Goal: Entertainment & Leisure: Consume media (video, audio)

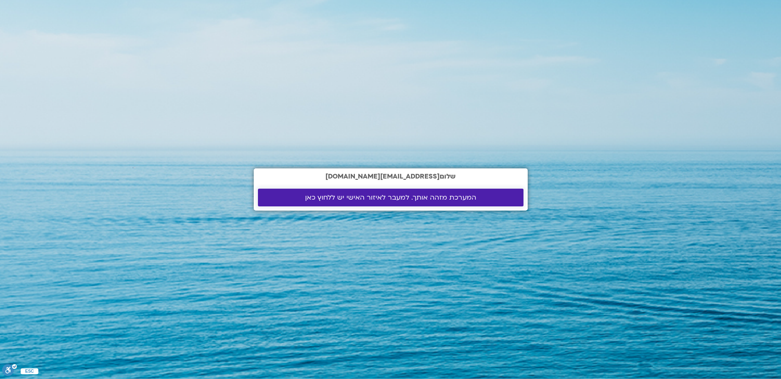
click at [358, 197] on span "המערכת מזהה אותך. למעבר לאיזור האישי יש ללחוץ כאן" at bounding box center [390, 197] width 171 height 8
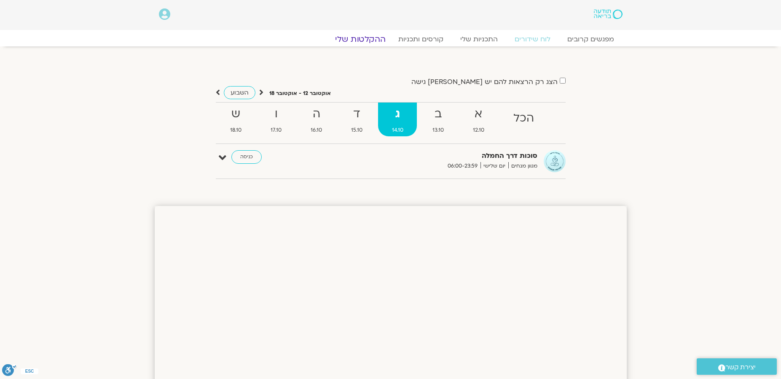
click at [370, 41] on link "ההקלטות שלי" at bounding box center [360, 39] width 71 height 10
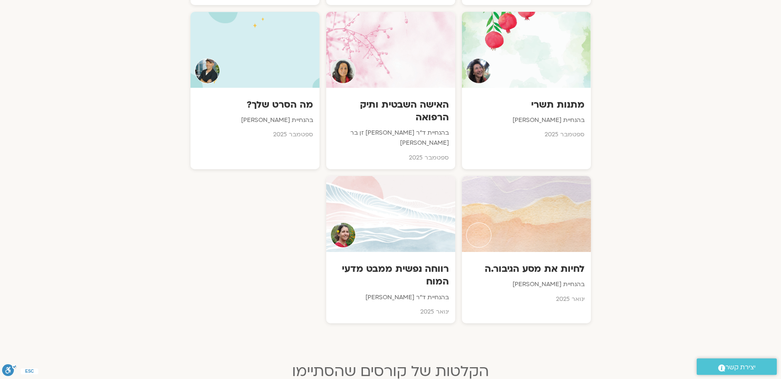
scroll to position [817, 0]
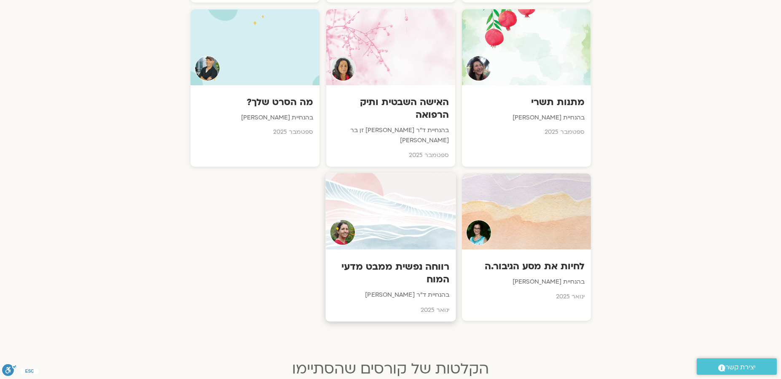
click at [424, 260] on h3 "רווחה נפשית ממבט מדעי המוח" at bounding box center [391, 273] width 118 height 26
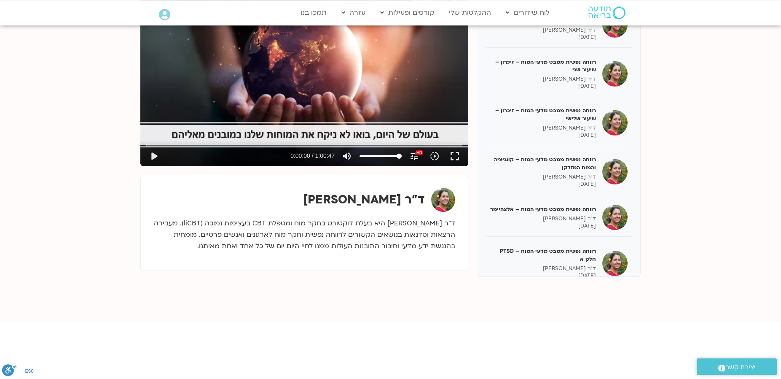
scroll to position [144, 0]
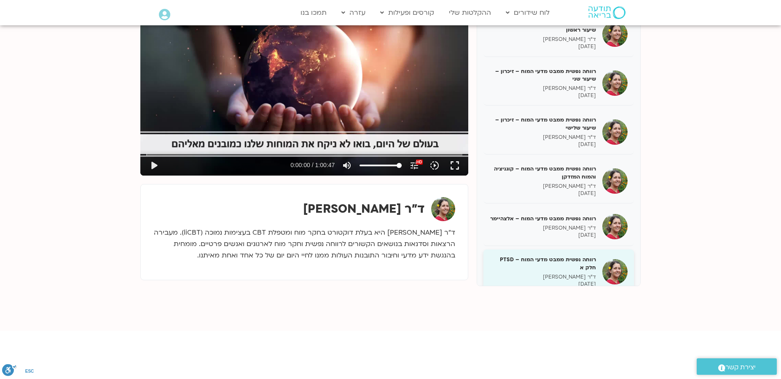
click at [578, 273] on p "ד"ר נועה אלבלדה" at bounding box center [543, 276] width 106 height 7
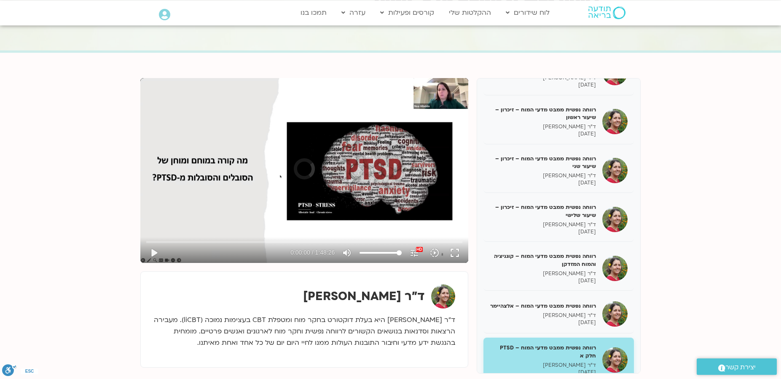
scroll to position [48, 0]
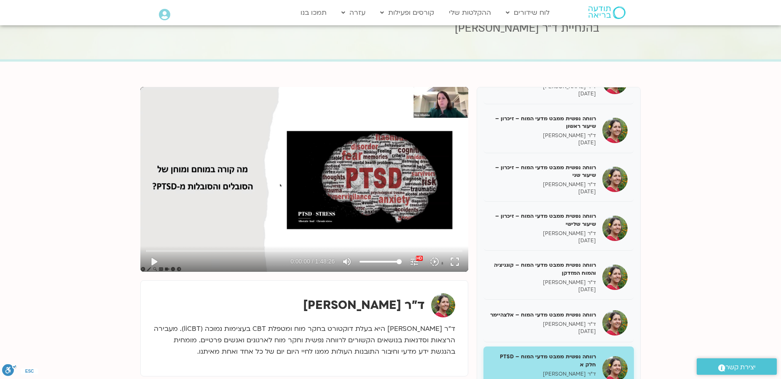
drag, startPoint x: 153, startPoint y: 262, endPoint x: 174, endPoint y: 278, distance: 26.5
click at [153, 263] on button "play_arrow" at bounding box center [154, 261] width 20 height 20
click at [412, 165] on div "Skip Ad 1:07:44 pause 0:00:04 / 1:48:26 volume_up Mute tune Resolution Auto 108…" at bounding box center [304, 179] width 328 height 185
type input "4.451111"
type input "2.02651515151515"
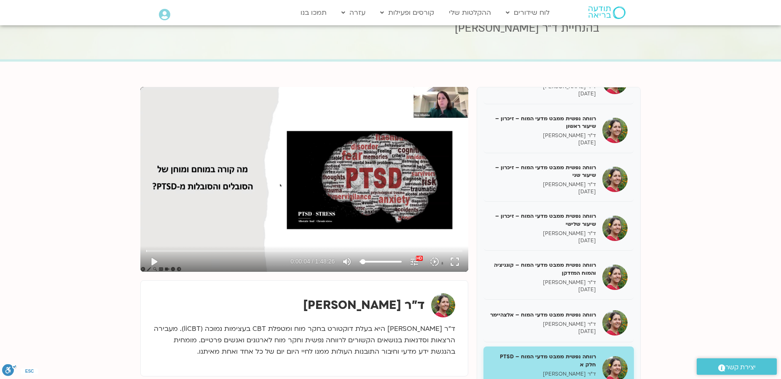
click at [363, 262] on input "Volume" at bounding box center [381, 261] width 42 height 5
click at [156, 264] on button "play_arrow" at bounding box center [154, 261] width 20 height 20
click at [438, 173] on div "Skip Ad 1:16:59 pause 0:00:06 / 1:48:26 volume_up Mute tune Resolution Auto 108…" at bounding box center [304, 179] width 328 height 185
click at [438, 173] on div "Skip Ad 1:16:59 play_arrow 0:00:06 / 1:48:26 volume_up Mute tune Resolution Aut…" at bounding box center [304, 179] width 328 height 185
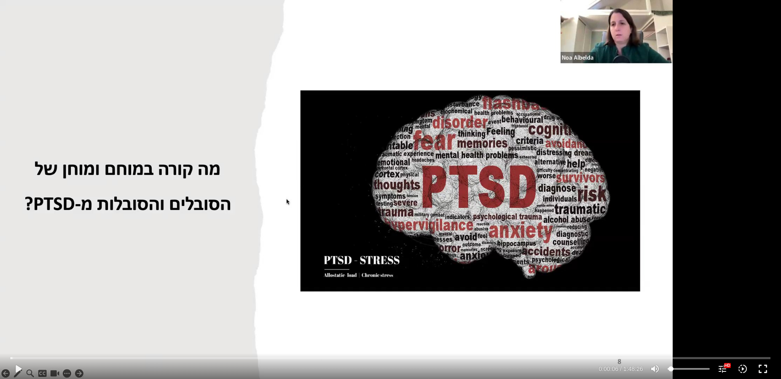
click at [467, 185] on div "Skip Ad 1:16:59 play_arrow 0:00:06 / 1:48:26 volume_up Mute tune Resolution Aut…" at bounding box center [390, 189] width 781 height 379
type input "7.15424"
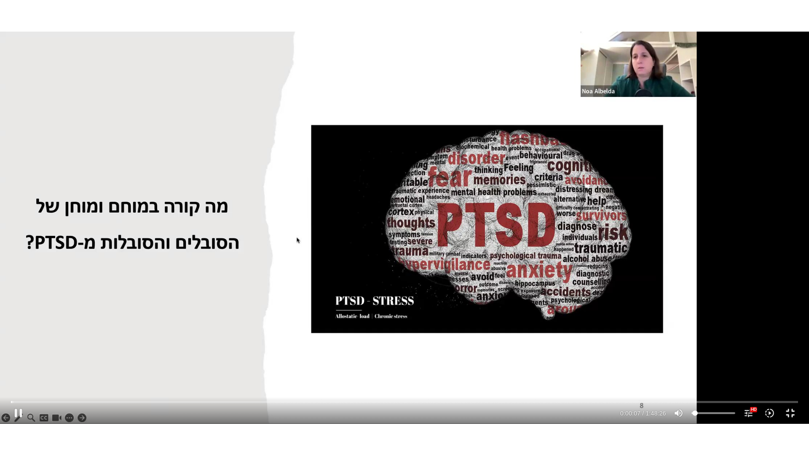
scroll to position [36, 0]
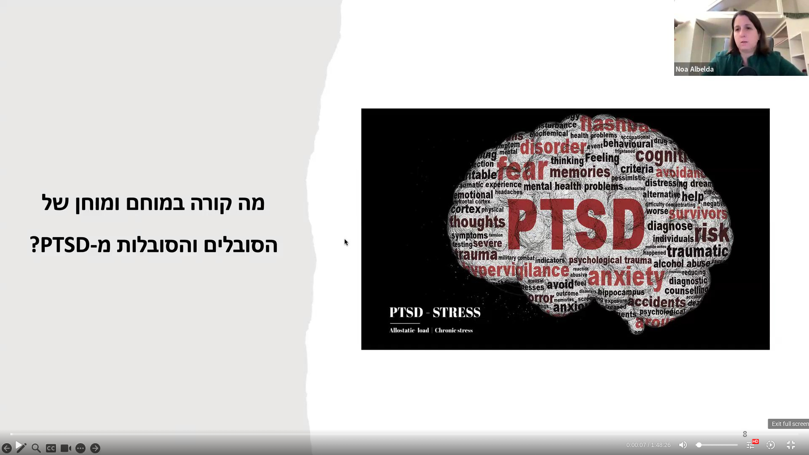
click at [781, 378] on button "fullscreen_exit" at bounding box center [791, 445] width 20 height 20
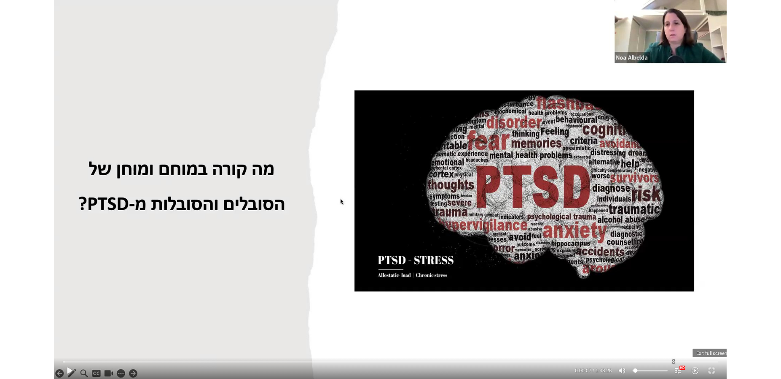
scroll to position [30, 0]
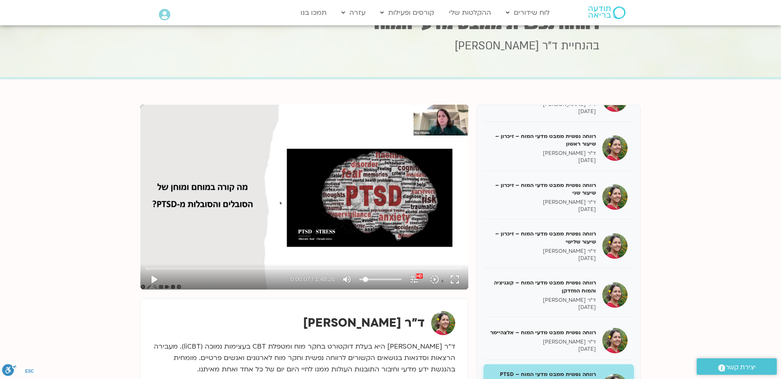
type input "8.84469696969697"
click at [365, 279] on input "Volume" at bounding box center [381, 279] width 42 height 5
click at [157, 282] on button "play_arrow" at bounding box center [154, 279] width 20 height 20
type input "13.96721"
type input "16.7992424242424"
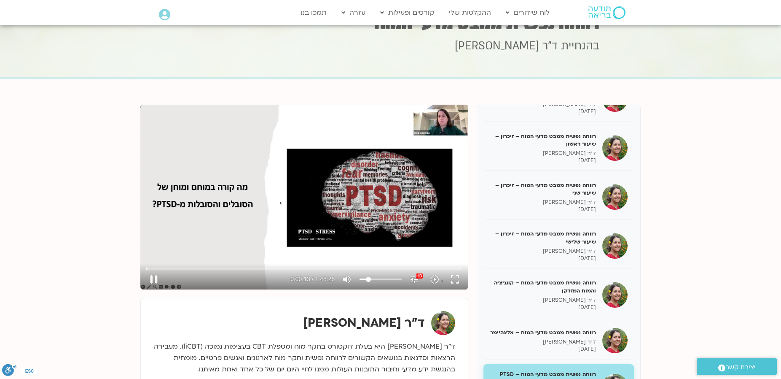
type input "14.088117"
type input "16.7992424242424"
click at [368, 279] on input "Volume" at bounding box center [381, 279] width 42 height 5
click at [329, 213] on div "Skip Ad 1:06:42 pause 0:00:15 / 1:48:26 volume_up Mute tune Resolution Auto 108…" at bounding box center [304, 197] width 328 height 185
type input "15.861042"
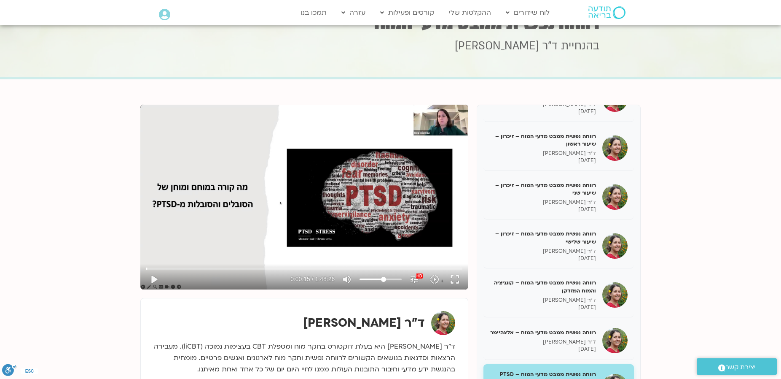
drag, startPoint x: 369, startPoint y: 279, endPoint x: 384, endPoint y: 282, distance: 15.1
type input "57.7083333333333"
click at [384, 282] on input "Volume" at bounding box center [381, 279] width 42 height 5
drag, startPoint x: 147, startPoint y: 268, endPoint x: 152, endPoint y: 268, distance: 5.1
click at [152, 268] on input "Seek" at bounding box center [304, 268] width 316 height 5
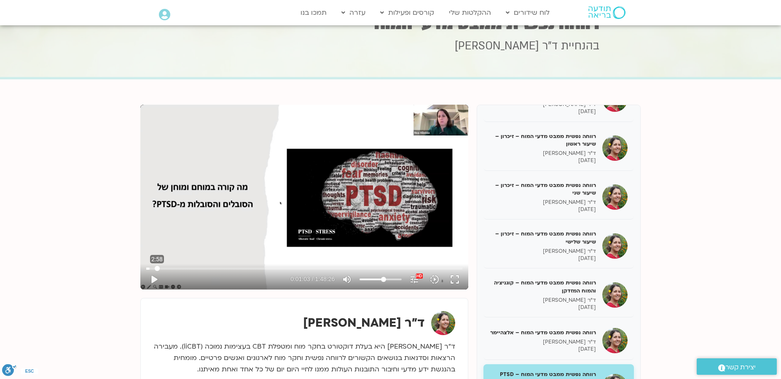
click at [157, 266] on input "Seek" at bounding box center [304, 268] width 316 height 5
click at [153, 281] on button "play_arrow" at bounding box center [154, 279] width 20 height 20
type input "180.833002"
type input "52.0265151515152"
type input "181.074522"
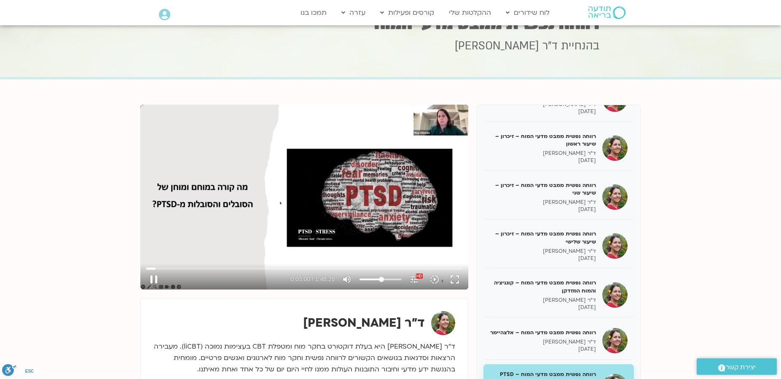
type input "53.1628787878788"
type input "181.11527"
type input "87.2537878787879"
type input "181.195882"
type input "100"
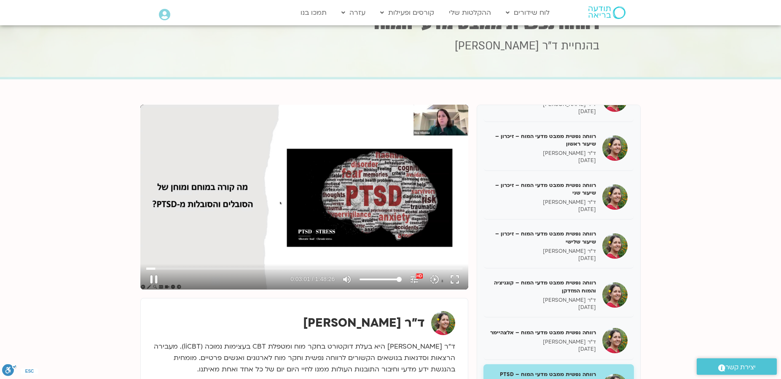
type input "181.639193"
drag, startPoint x: 381, startPoint y: 279, endPoint x: 408, endPoint y: 279, distance: 26.1
type input "100"
click at [402, 279] on input "Volume" at bounding box center [381, 279] width 42 height 5
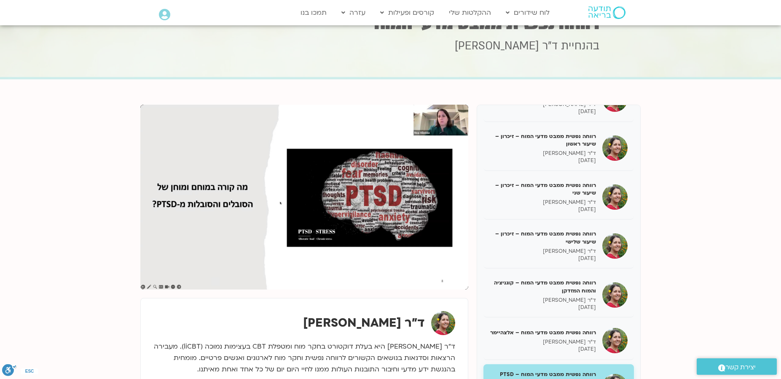
click at [183, 289] on div "רווחה נפשית (Wellbeing) ממבט מדעי המוח 31/01/25 ד"ר נועה אלבלדה 31/01/2025 רווח…" at bounding box center [390, 254] width 500 height 298
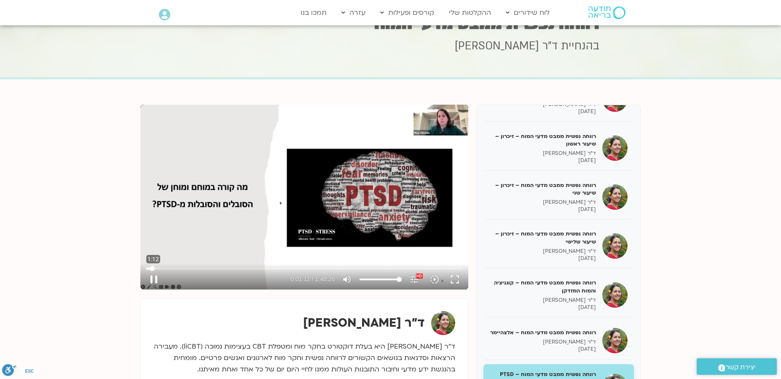
click at [152, 271] on input "Seek" at bounding box center [304, 268] width 316 height 5
click at [156, 270] on input "Seek" at bounding box center [304, 268] width 316 height 5
click at [160, 269] on input "Seek" at bounding box center [304, 268] width 316 height 5
click at [436, 280] on icon "slow_motion_video" at bounding box center [435, 279] width 10 height 10
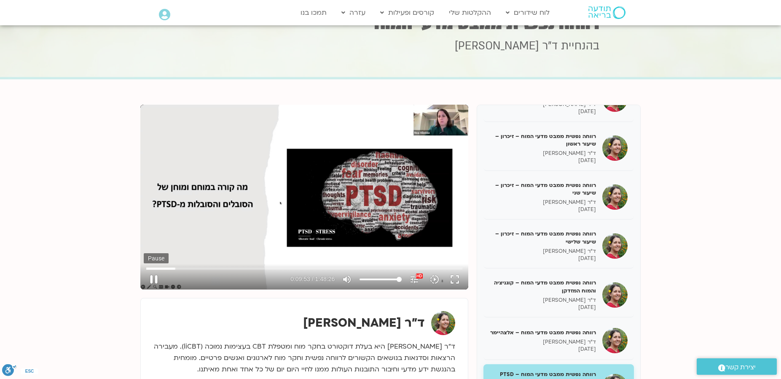
click at [156, 279] on button "pause" at bounding box center [154, 279] width 20 height 20
type input "593.566588"
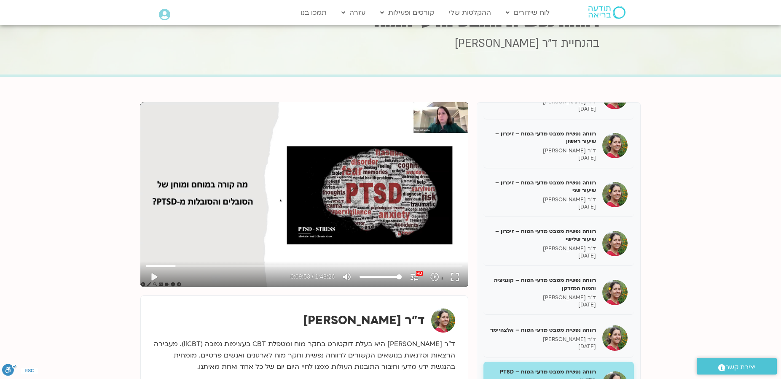
scroll to position [30, 0]
